Goal: Task Accomplishment & Management: Manage account settings

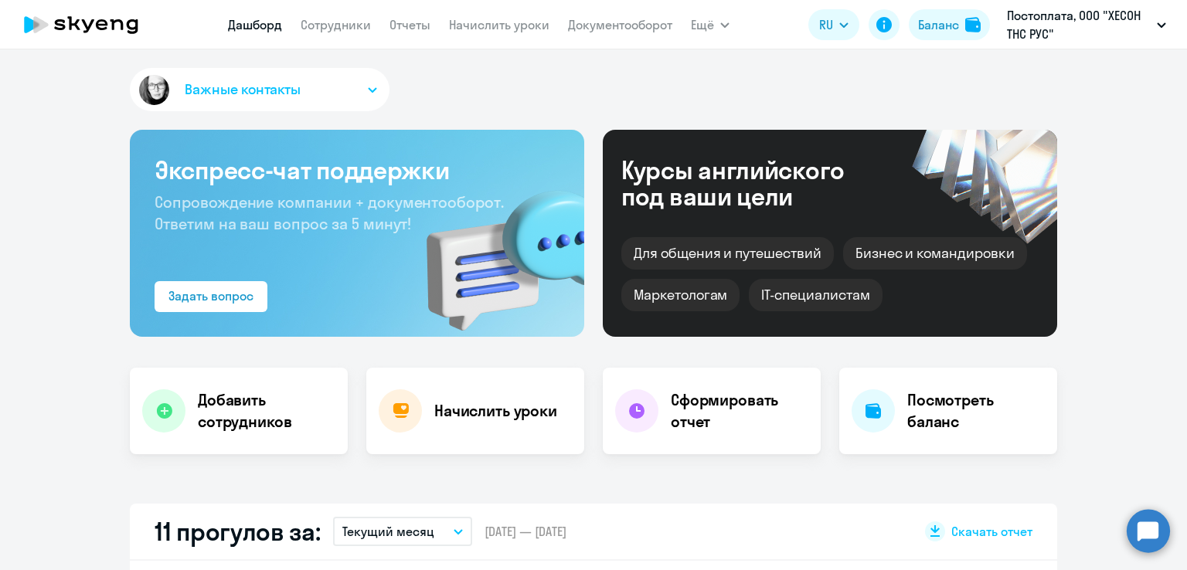
select select "30"
click at [341, 33] on app-menu-item-link "Сотрудники" at bounding box center [336, 24] width 70 height 19
click at [340, 20] on link "Сотрудники" at bounding box center [336, 24] width 70 height 15
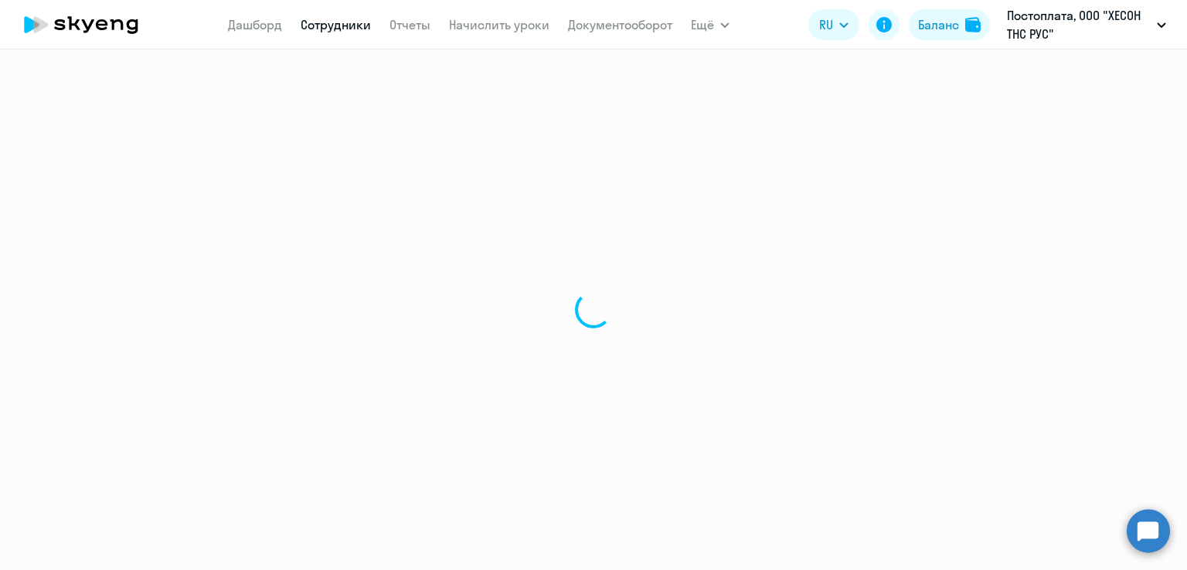
select select "30"
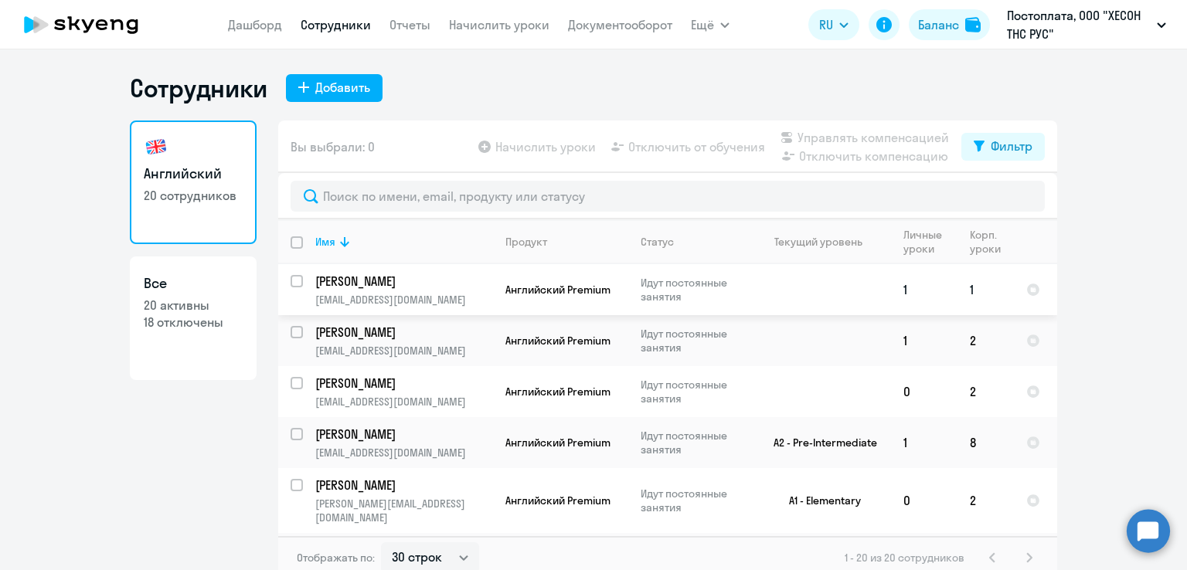
click at [291, 281] on input "select row 42371028" at bounding box center [306, 290] width 31 height 31
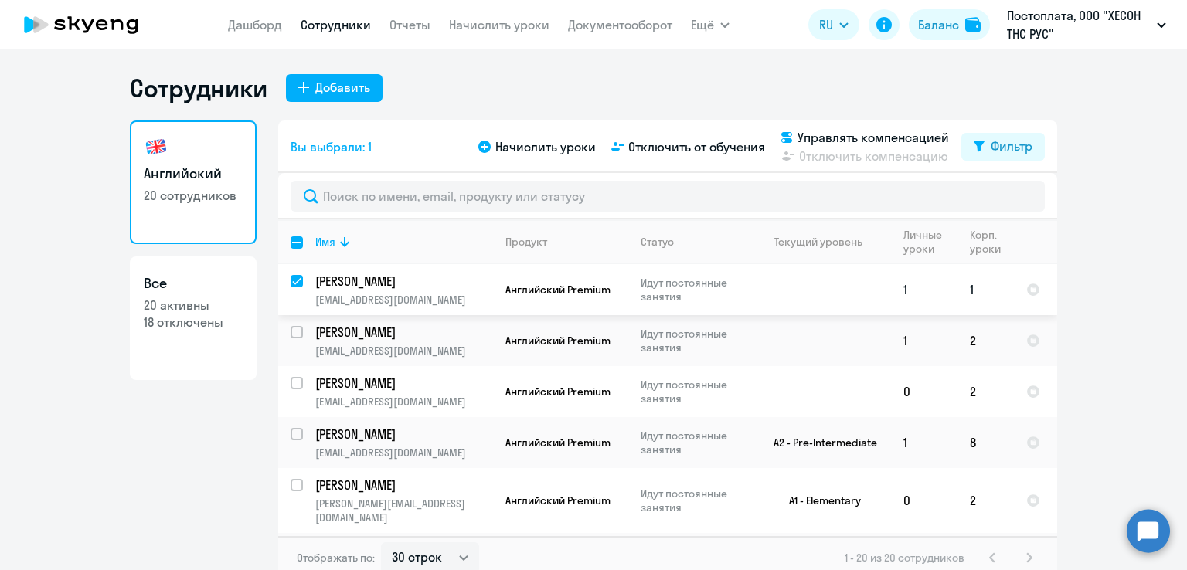
click at [291, 281] on input "deselect row 42371028" at bounding box center [306, 290] width 31 height 31
checkbox input "false"
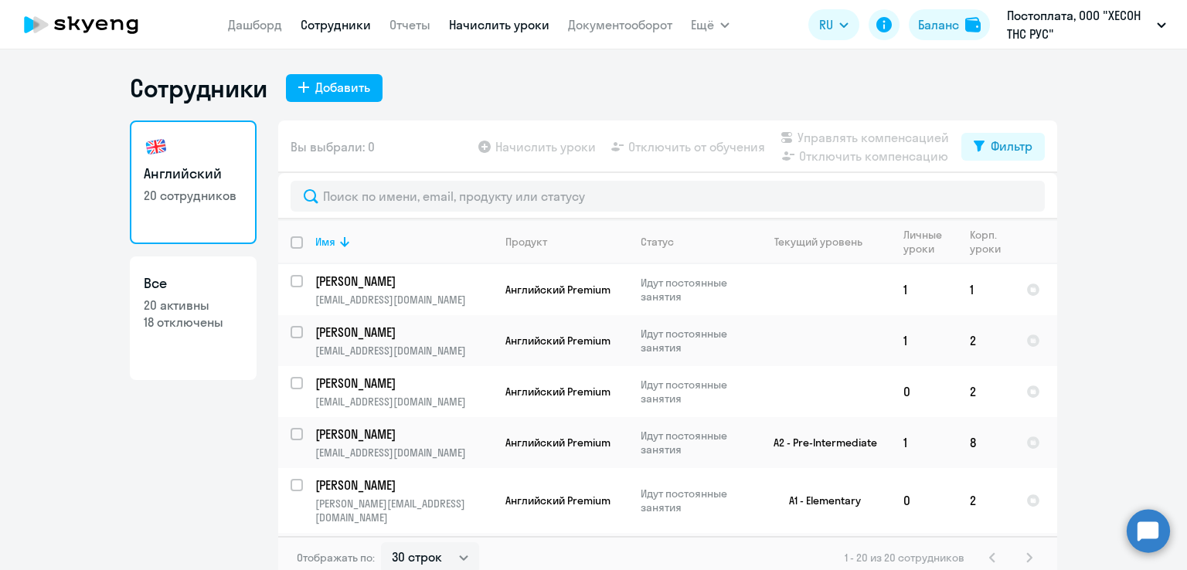
click at [508, 25] on link "Начислить уроки" at bounding box center [499, 24] width 100 height 15
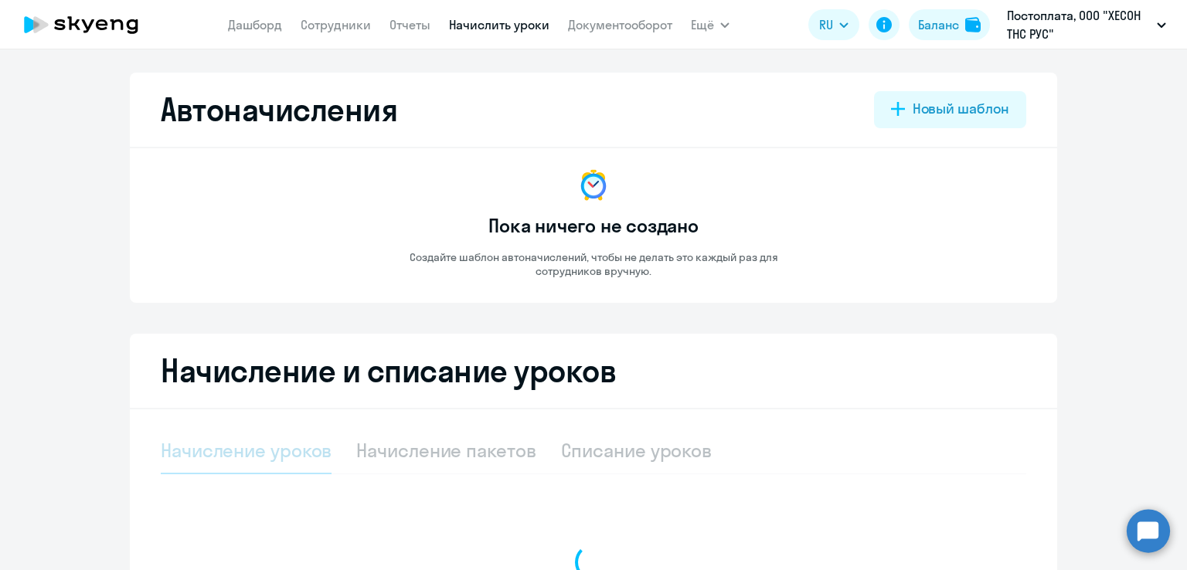
select select "10"
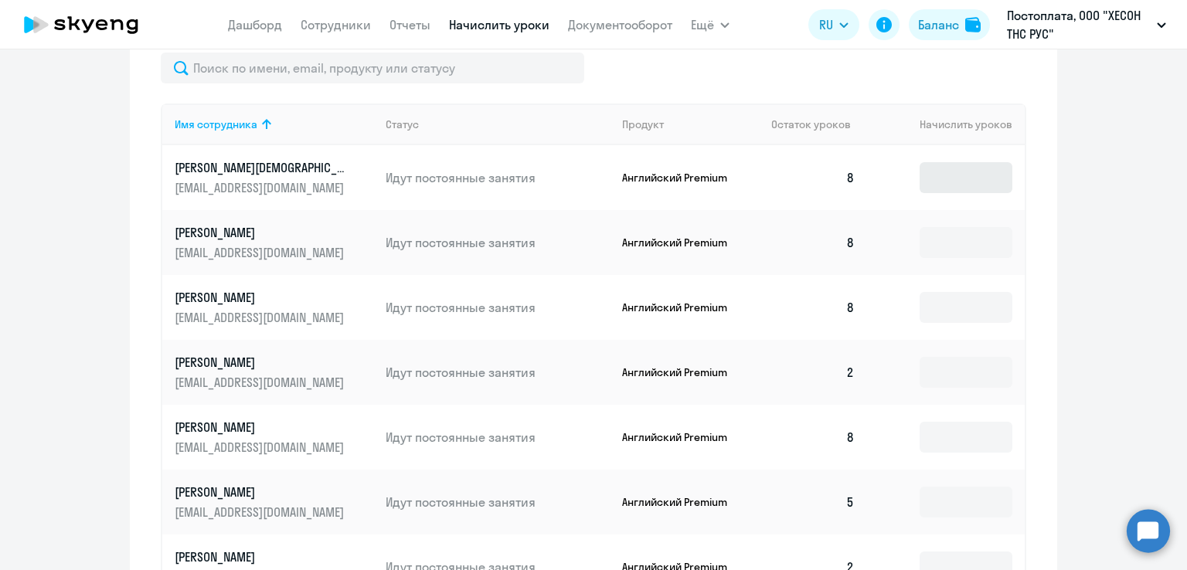
scroll to position [695, 0]
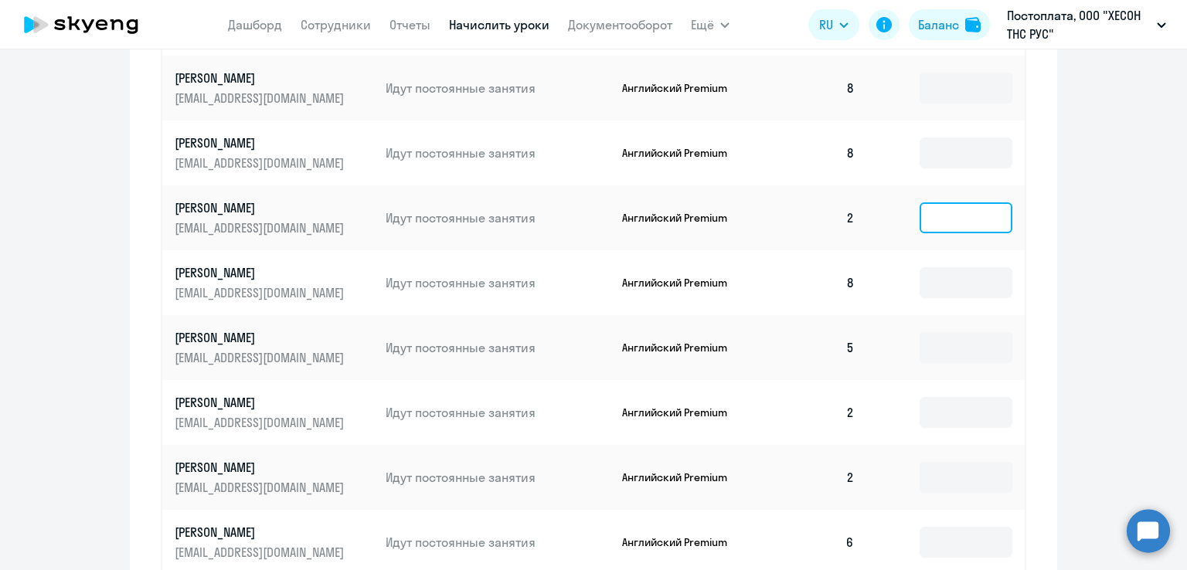
click at [933, 214] on input at bounding box center [966, 217] width 93 height 31
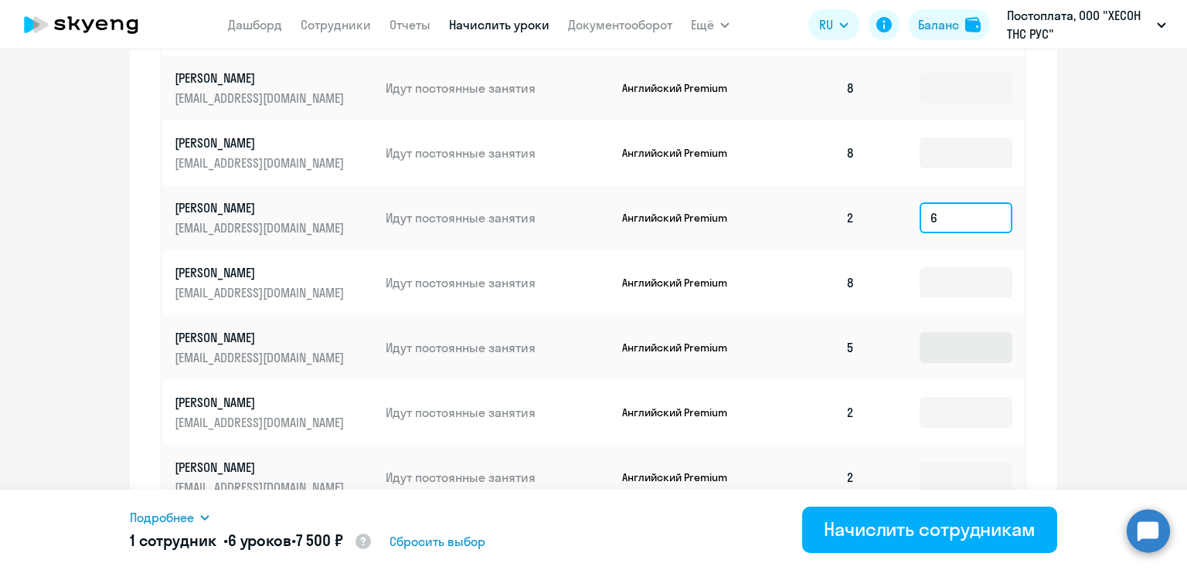
type input "6"
click at [930, 356] on input at bounding box center [966, 347] width 93 height 31
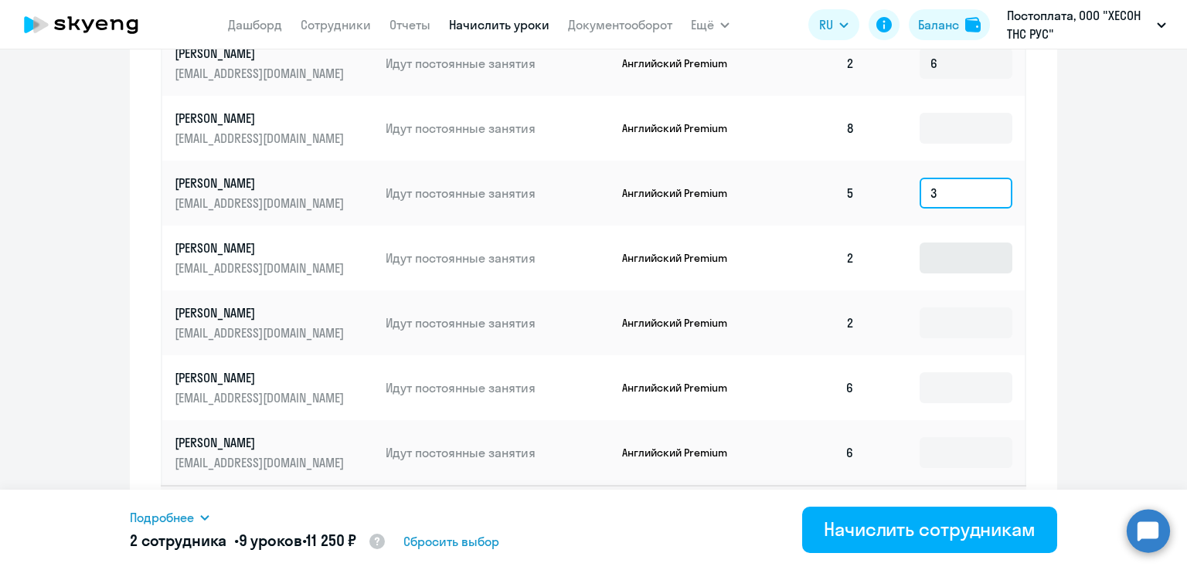
type input "3"
click at [938, 254] on input at bounding box center [966, 258] width 93 height 31
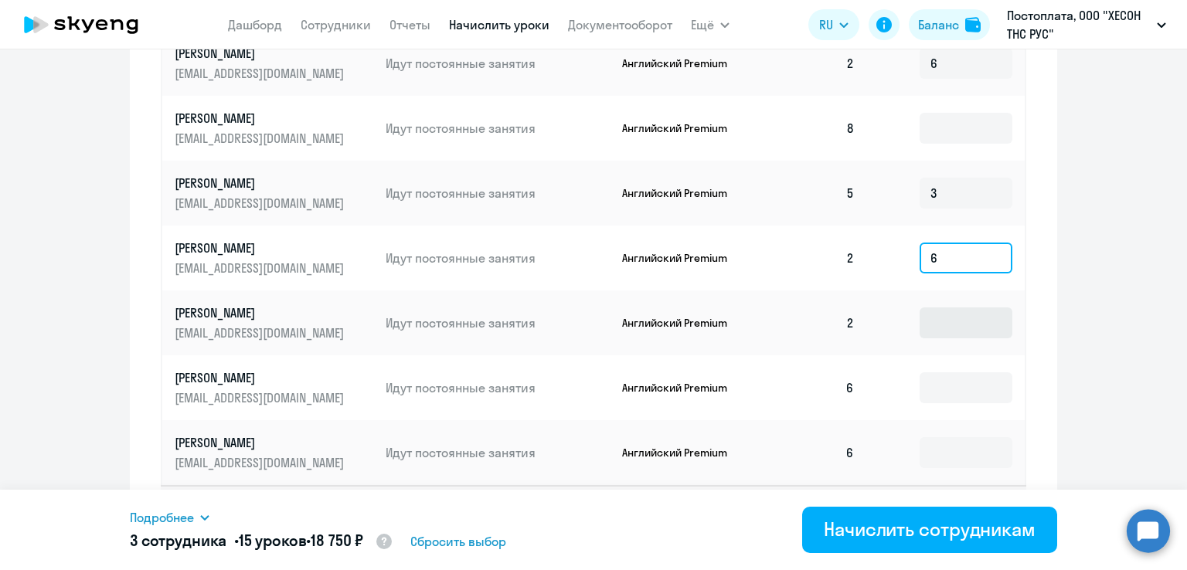
type input "6"
click at [933, 325] on input at bounding box center [966, 323] width 93 height 31
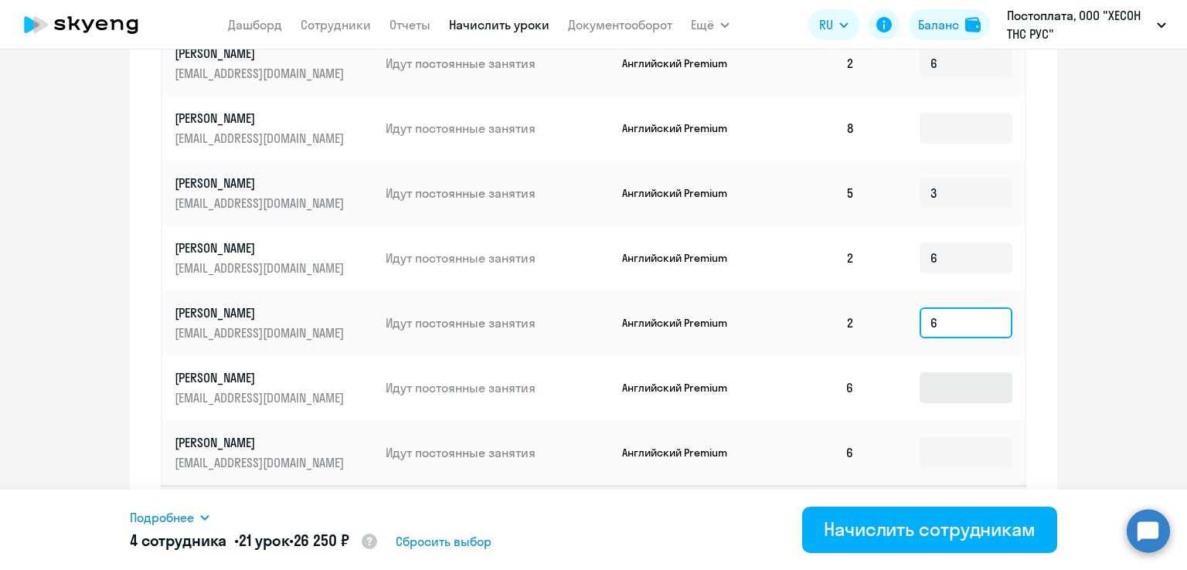
type input "6"
click at [930, 390] on input at bounding box center [966, 387] width 93 height 31
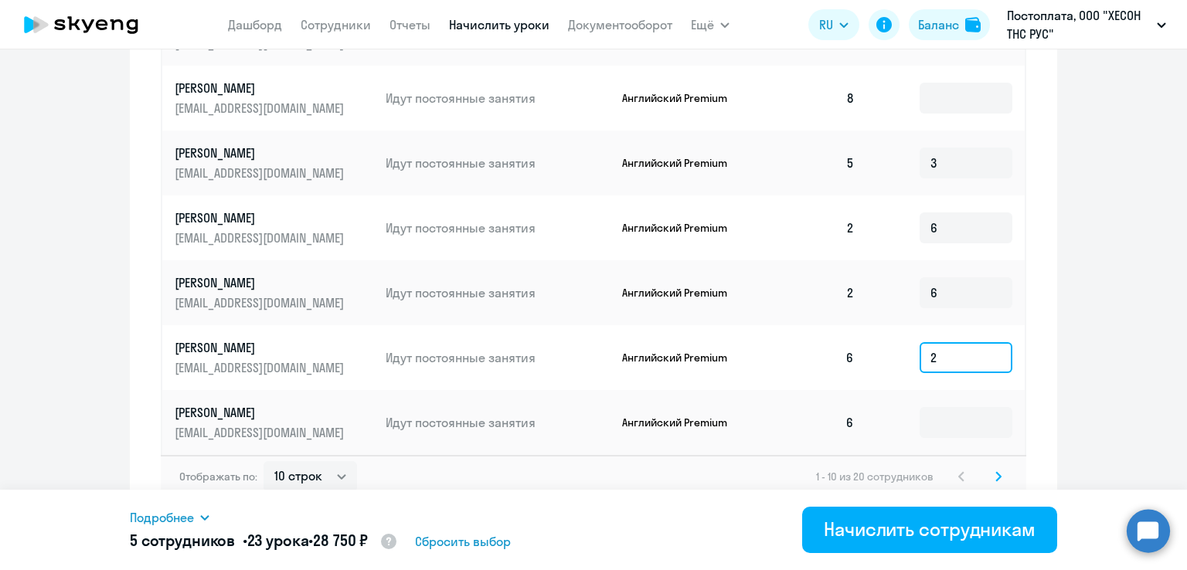
scroll to position [895, 0]
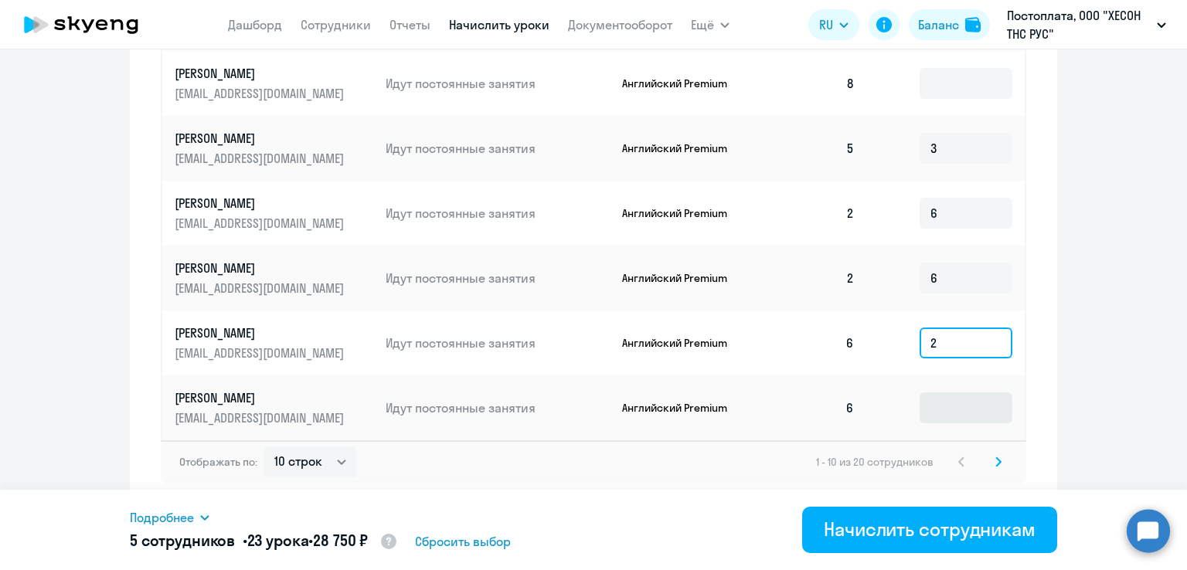
type input "2"
click at [933, 405] on input at bounding box center [966, 408] width 93 height 31
type input "2"
click at [995, 463] on icon at bounding box center [998, 462] width 6 height 11
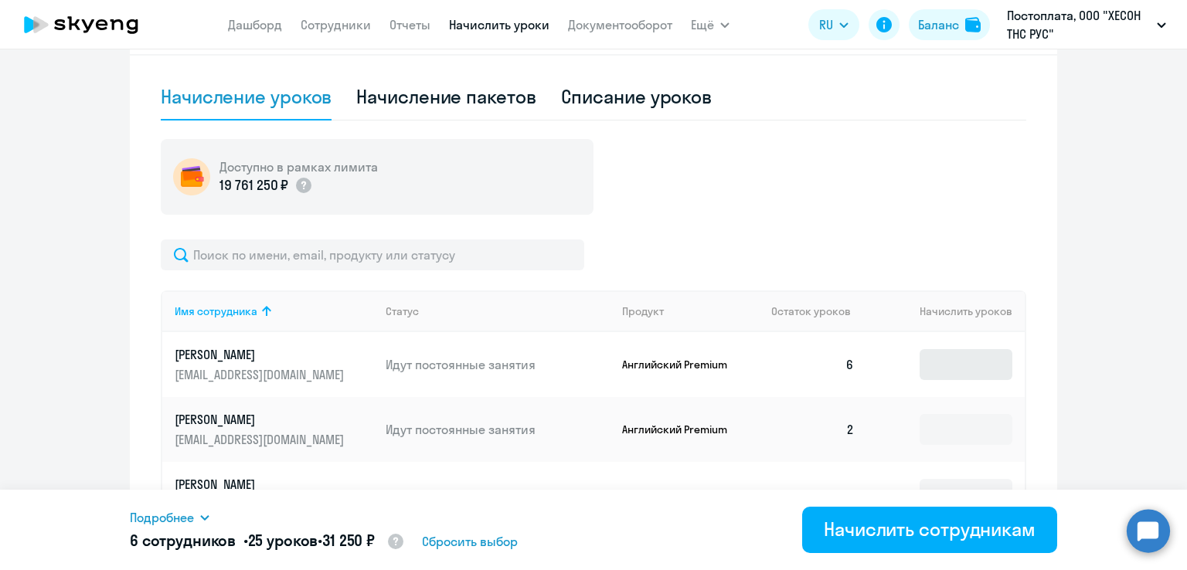
scroll to position [431, 0]
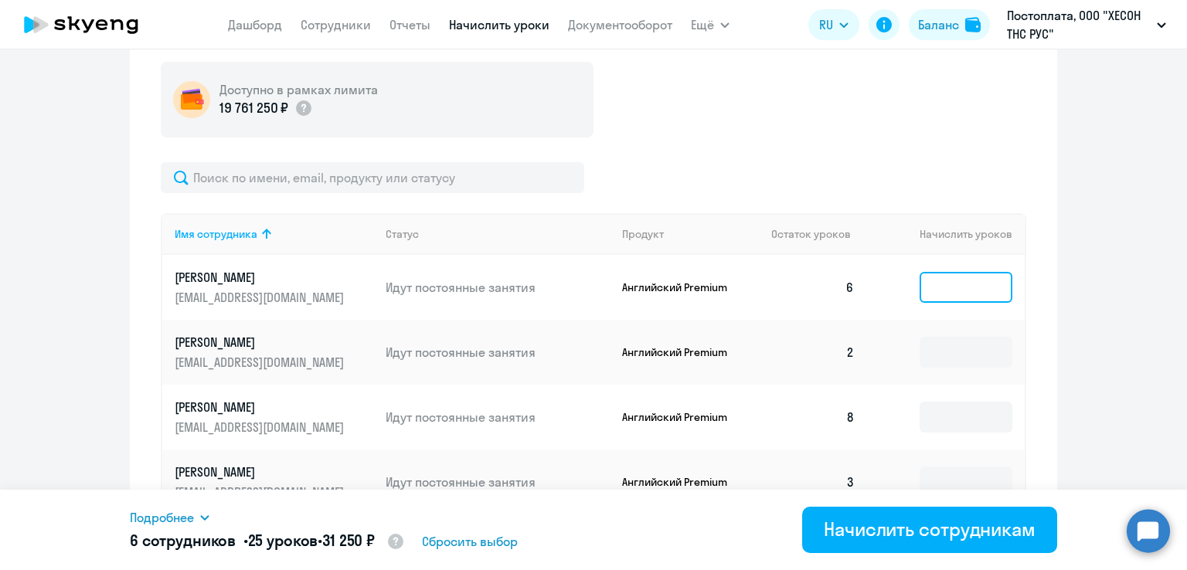
click at [920, 283] on input at bounding box center [966, 287] width 93 height 31
type input "2"
click at [933, 344] on input at bounding box center [966, 352] width 93 height 31
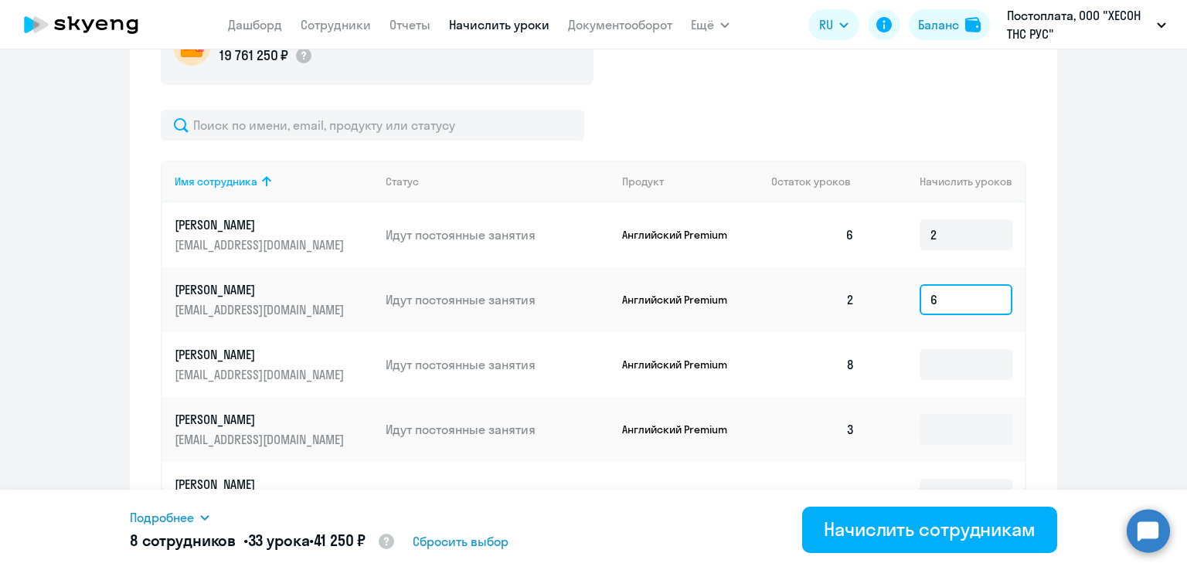
scroll to position [586, 0]
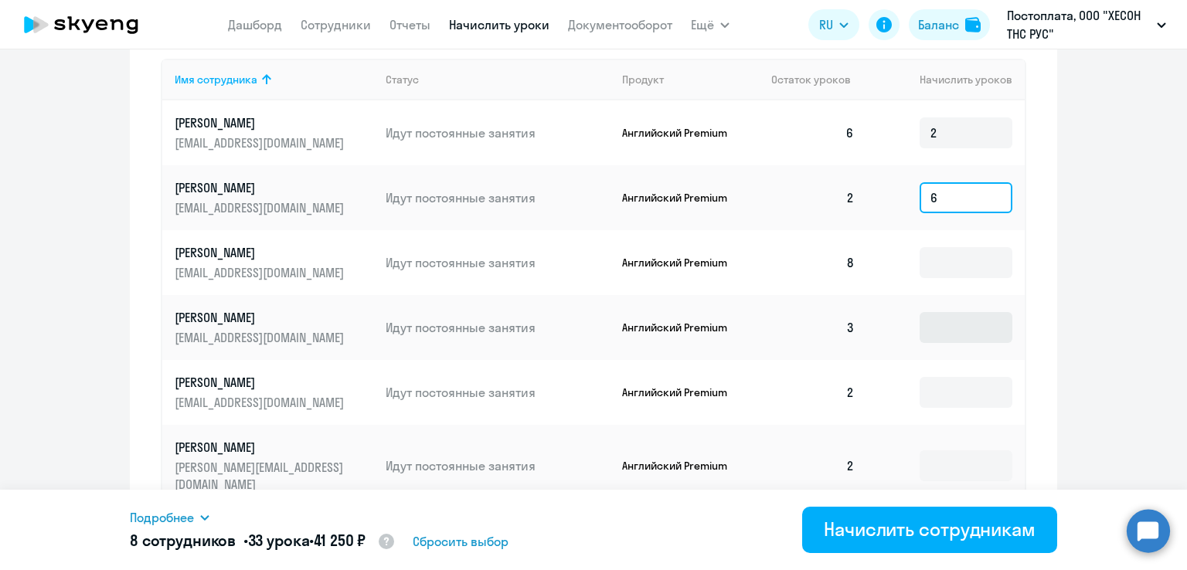
type input "6"
click at [930, 324] on input at bounding box center [966, 327] width 93 height 31
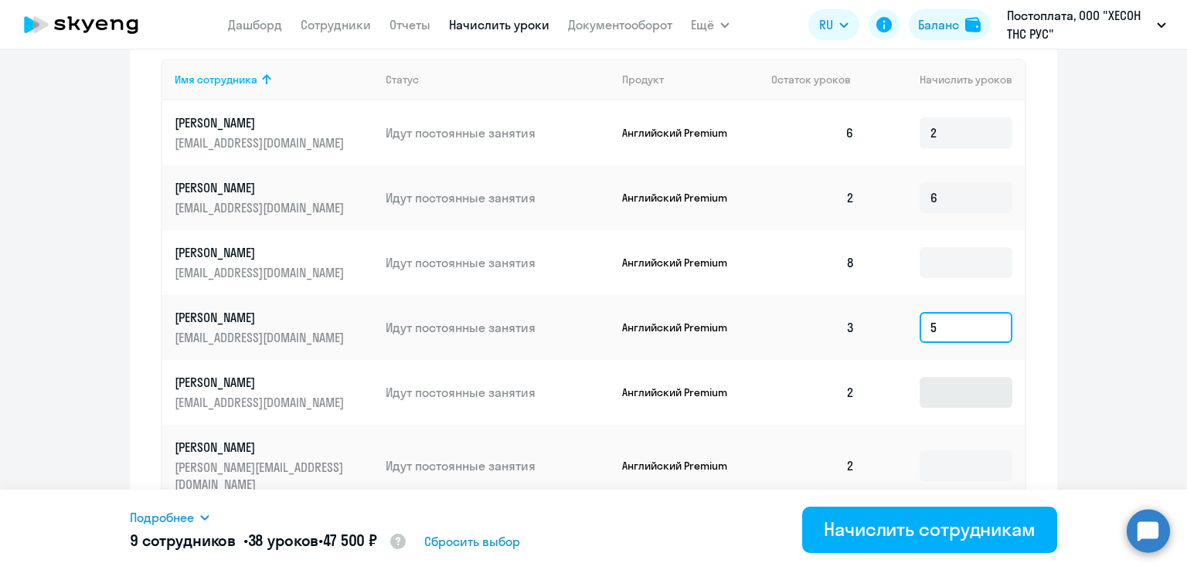
type input "5"
click at [943, 392] on input at bounding box center [966, 392] width 93 height 31
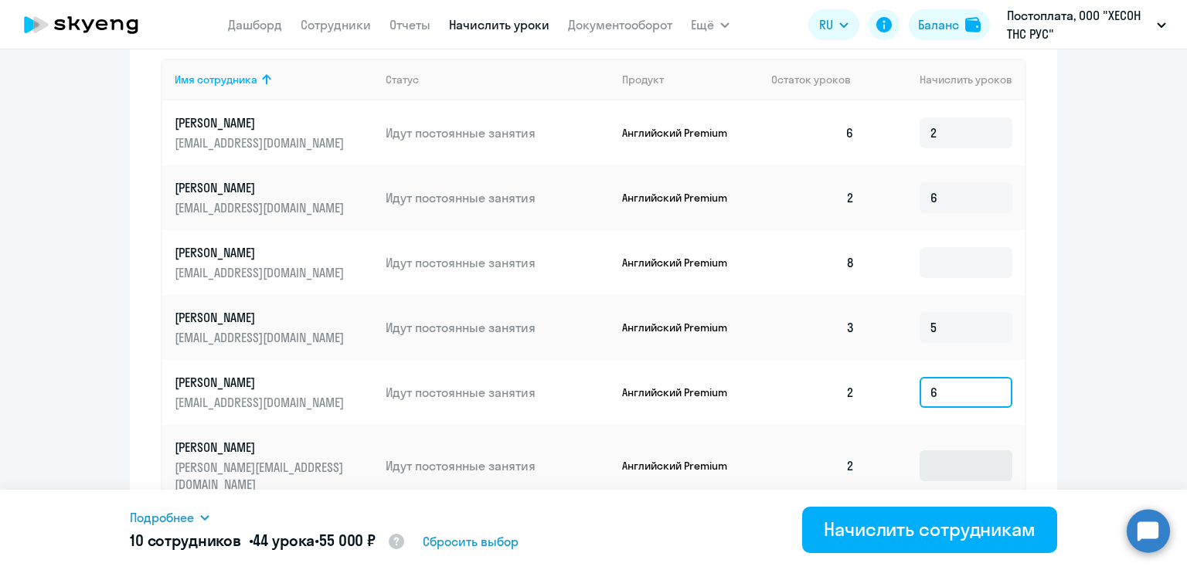
type input "6"
click at [932, 455] on input at bounding box center [966, 465] width 93 height 31
type input "5"
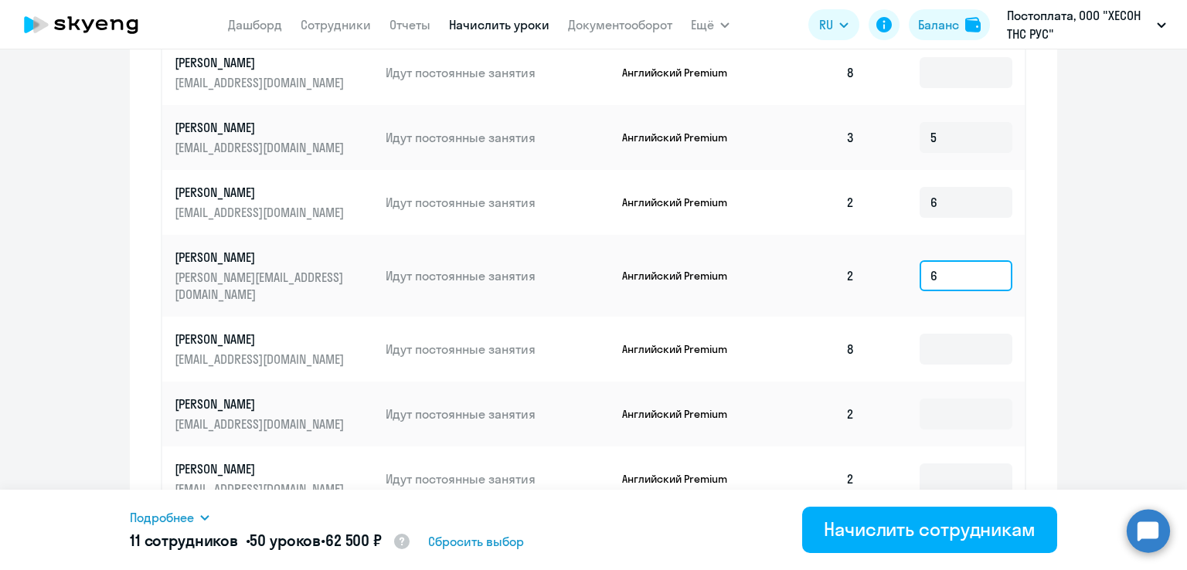
scroll to position [818, 0]
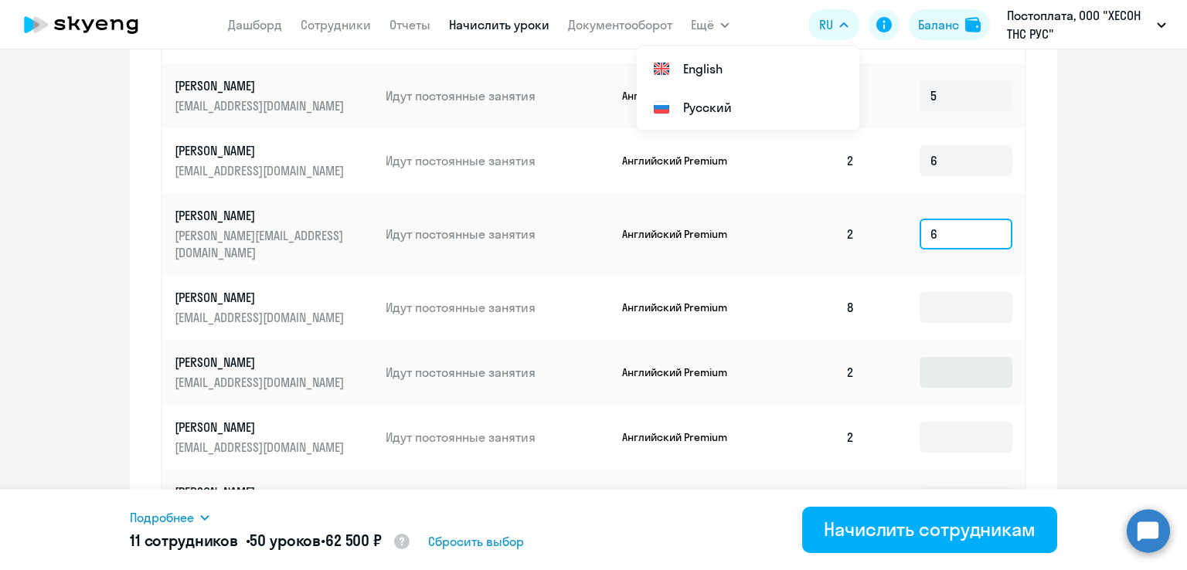
type input "6"
drag, startPoint x: 921, startPoint y: 355, endPoint x: 954, endPoint y: 369, distance: 36.0
click at [921, 357] on input at bounding box center [966, 372] width 93 height 31
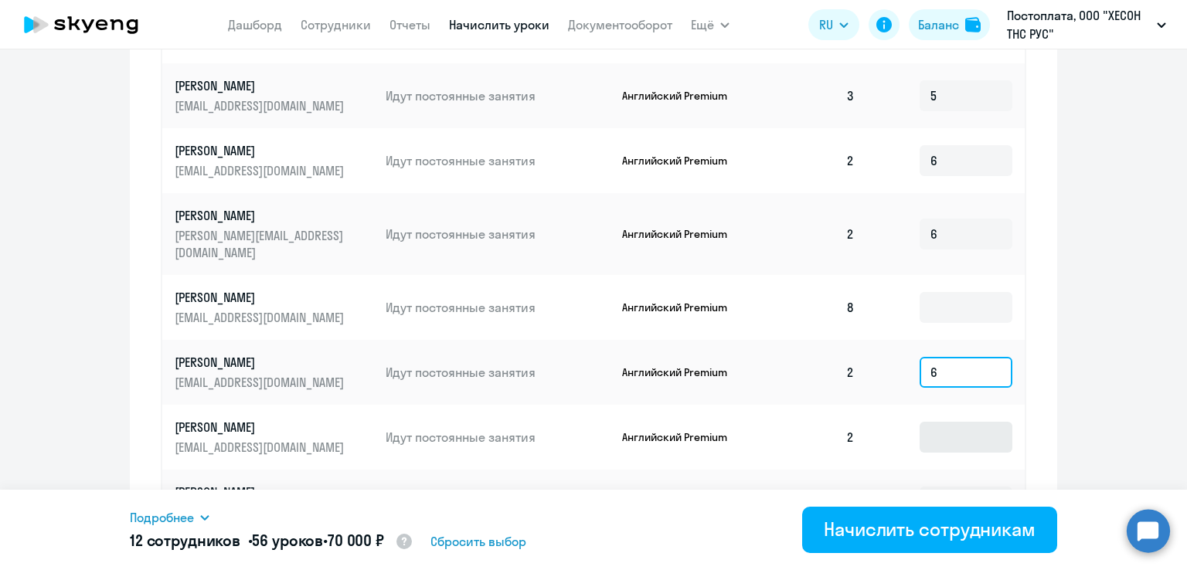
type input "6"
click at [946, 422] on input at bounding box center [966, 437] width 93 height 31
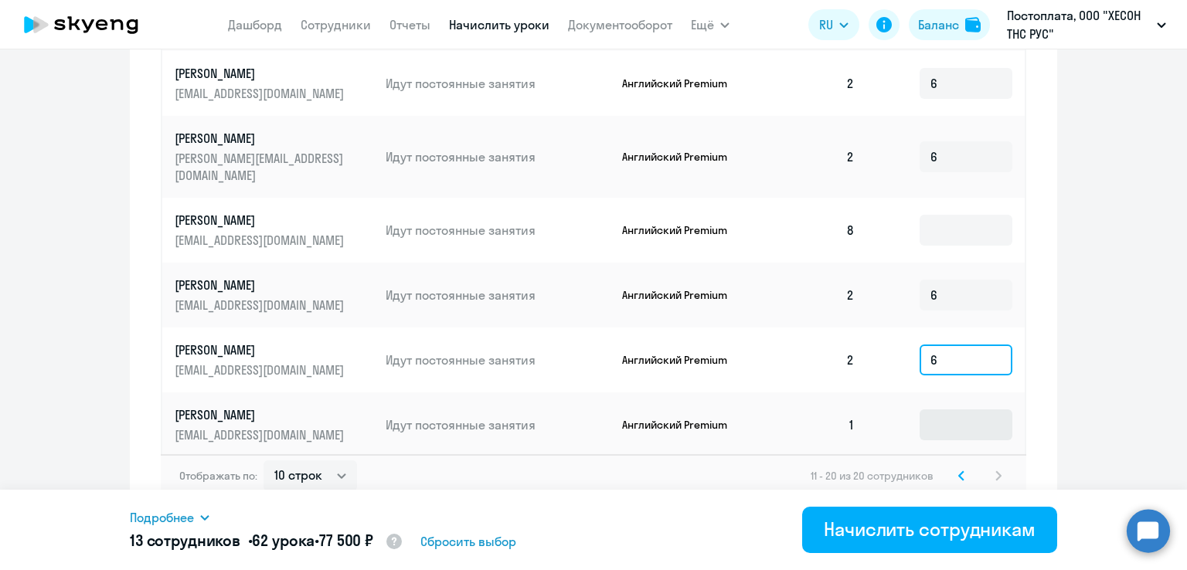
type input "6"
click at [939, 410] on input at bounding box center [966, 425] width 93 height 31
type input "7"
click at [959, 471] on icon at bounding box center [961, 475] width 5 height 8
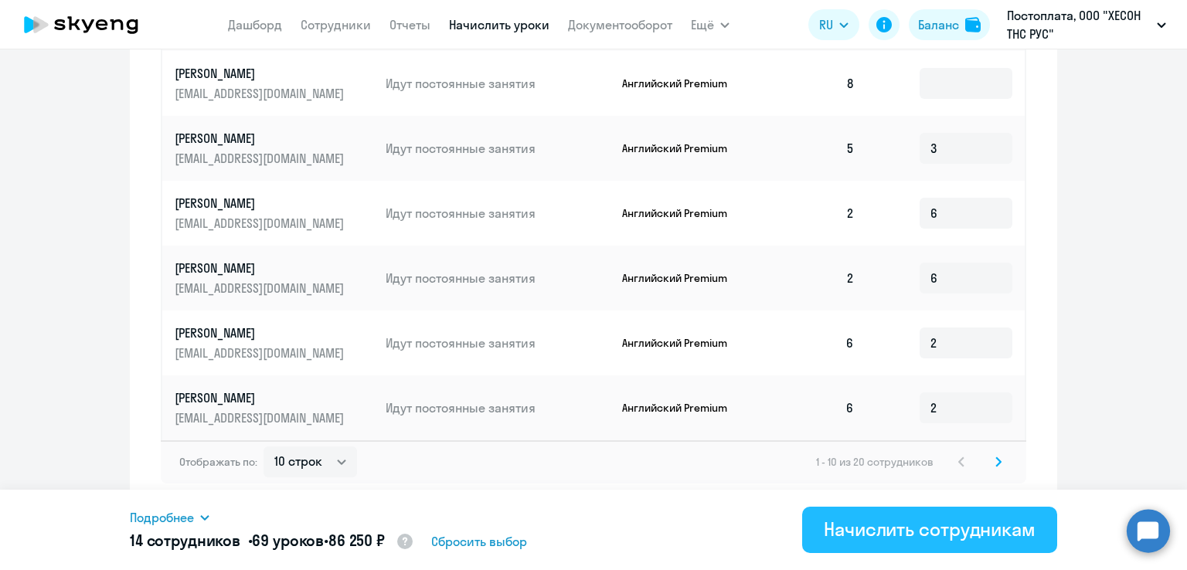
click at [939, 534] on div "Начислить сотрудникам" at bounding box center [930, 529] width 212 height 25
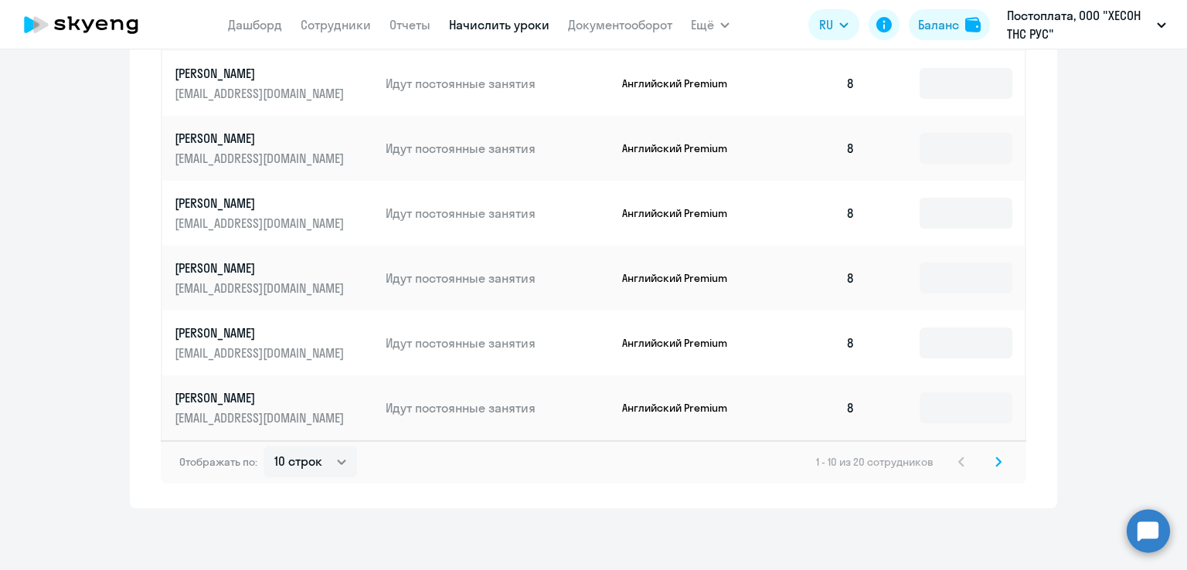
click at [996, 467] on svg-icon at bounding box center [998, 462] width 19 height 19
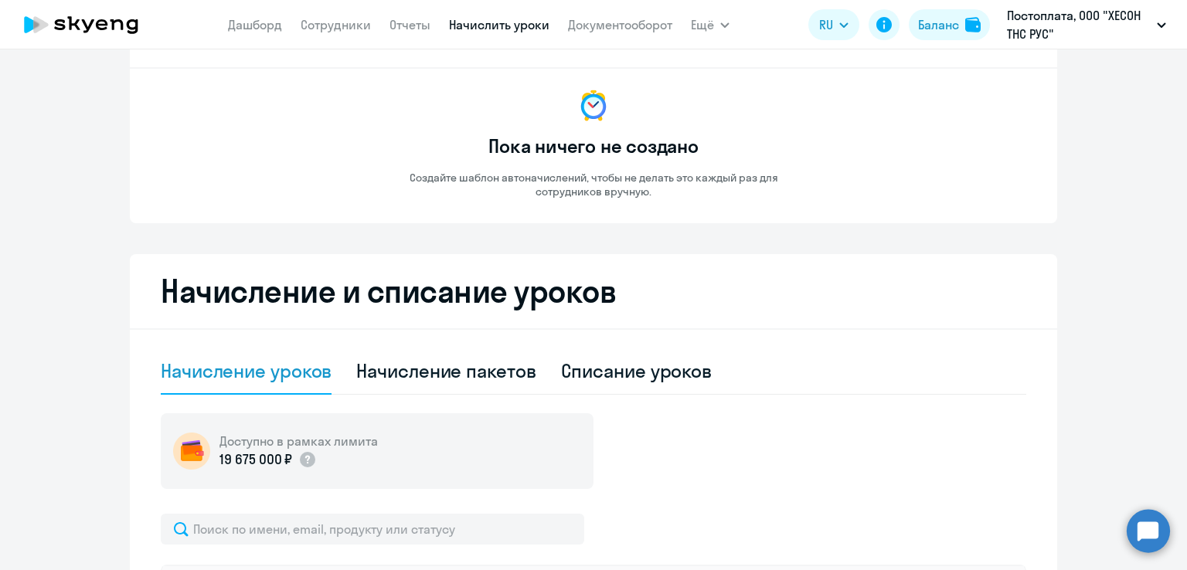
scroll to position [0, 0]
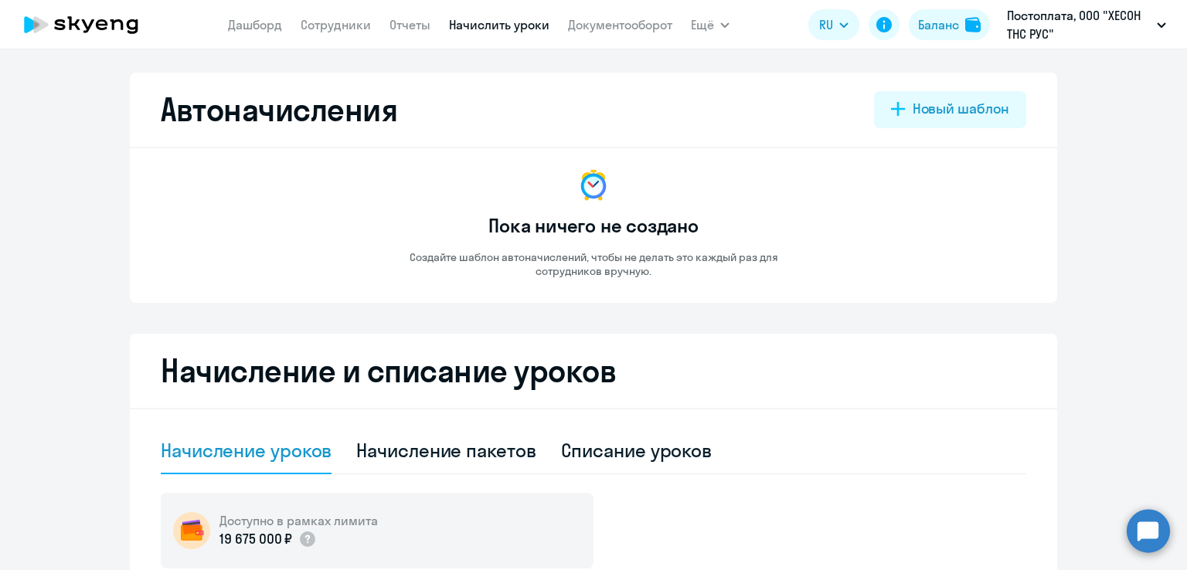
drag, startPoint x: 145, startPoint y: 112, endPoint x: 417, endPoint y: 109, distance: 272.0
click at [417, 109] on div "Автоначисления Новый шаблон Пока ничего не создано Создайте шаблон автоначислен…" at bounding box center [593, 188] width 927 height 230
click at [417, 107] on div "Автоначисления [GEOGRAPHIC_DATA]" at bounding box center [593, 109] width 865 height 37
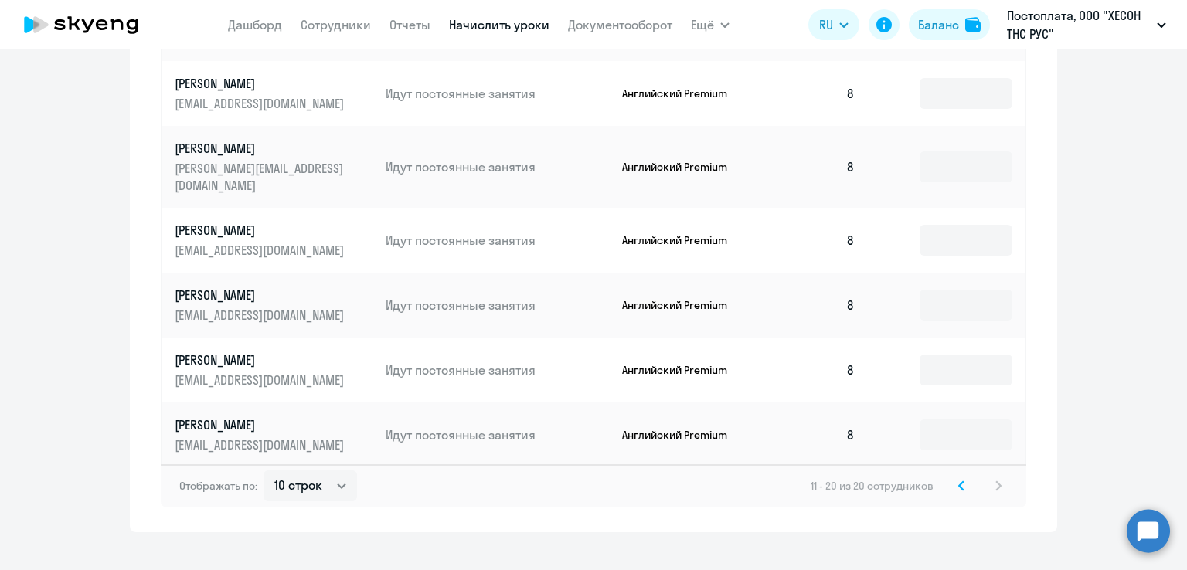
scroll to position [895, 0]
